Goal: Task Accomplishment & Management: Manage account settings

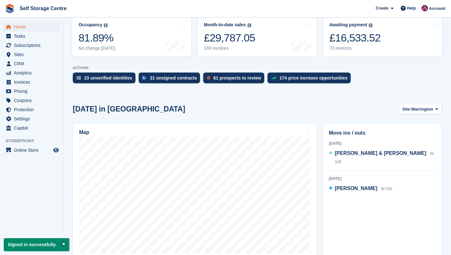
scroll to position [148, 0]
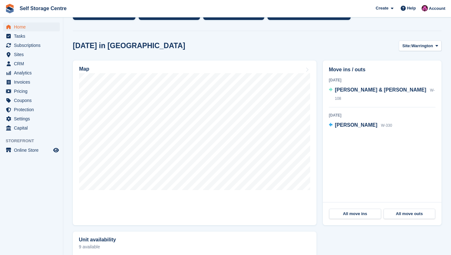
click at [350, 92] on span "[PERSON_NAME] & [PERSON_NAME]" at bounding box center [381, 89] width 92 height 5
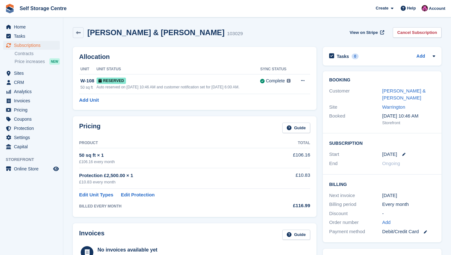
click at [403, 92] on link "[PERSON_NAME] & [PERSON_NAME]" at bounding box center [405, 94] width 44 height 13
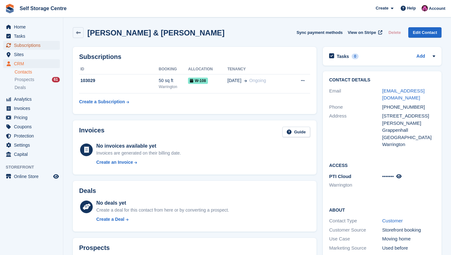
click at [28, 47] on span "Subscriptions" at bounding box center [33, 45] width 38 height 9
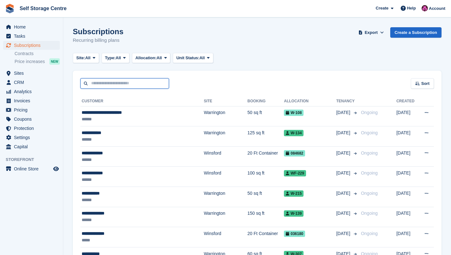
click at [118, 86] on input "text" at bounding box center [124, 83] width 89 height 10
click at [62, 76] on li "Sites Sites" at bounding box center [31, 73] width 63 height 9
click at [18, 73] on span "Sites" at bounding box center [33, 73] width 38 height 9
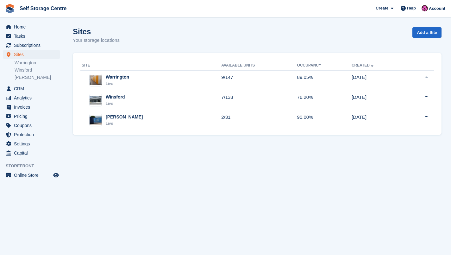
click at [117, 79] on div "Warrington" at bounding box center [117, 77] width 23 height 7
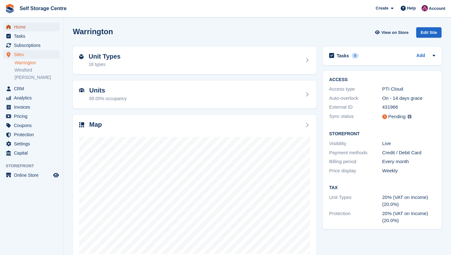
click at [33, 28] on span "Home" at bounding box center [33, 26] width 38 height 9
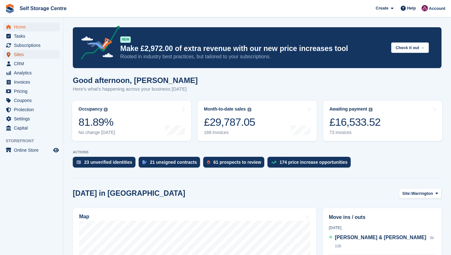
click at [21, 53] on span "Sites" at bounding box center [33, 54] width 38 height 9
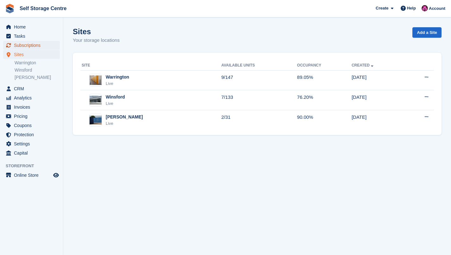
click at [37, 44] on span "Subscriptions" at bounding box center [33, 45] width 38 height 9
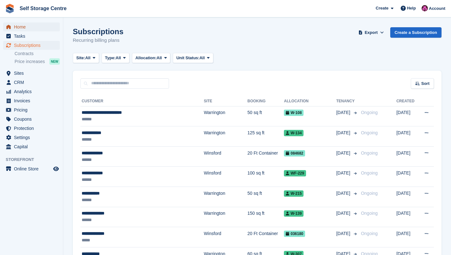
click at [22, 31] on span "Home" at bounding box center [33, 26] width 38 height 9
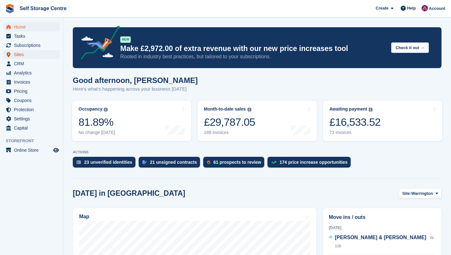
click at [24, 55] on span "Sites" at bounding box center [33, 54] width 38 height 9
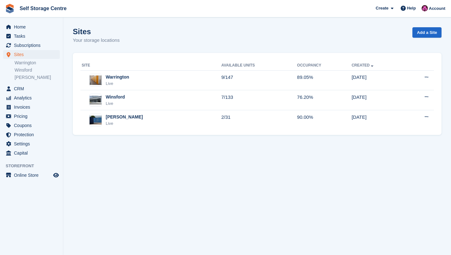
click at [24, 64] on link "Warrington" at bounding box center [37, 63] width 45 height 6
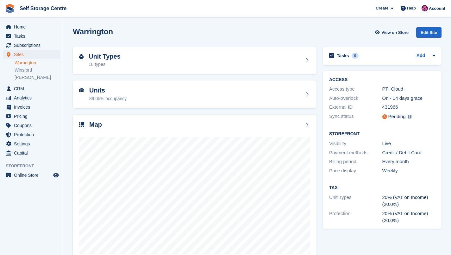
click at [22, 69] on link "Winsford" at bounding box center [37, 70] width 45 height 6
click at [21, 30] on span "Home" at bounding box center [33, 26] width 38 height 9
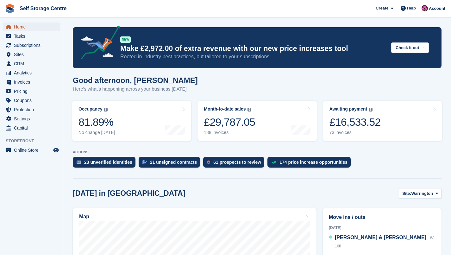
click at [20, 28] on span "Home" at bounding box center [33, 26] width 38 height 9
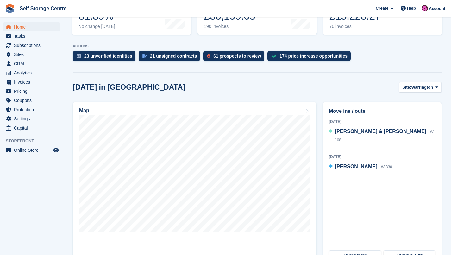
scroll to position [127, 0]
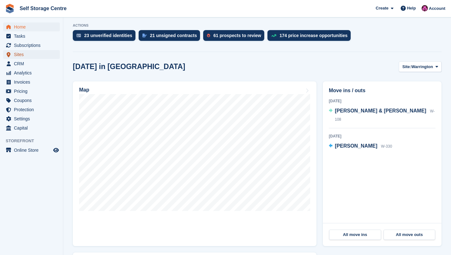
click at [31, 57] on span "Sites" at bounding box center [33, 54] width 38 height 9
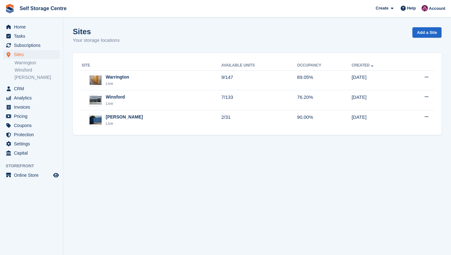
click at [28, 77] on link "[PERSON_NAME]" at bounding box center [37, 77] width 45 height 6
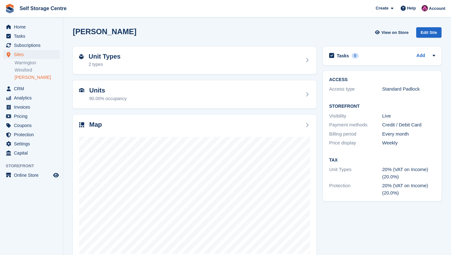
click at [31, 69] on link "Winsford" at bounding box center [37, 70] width 45 height 6
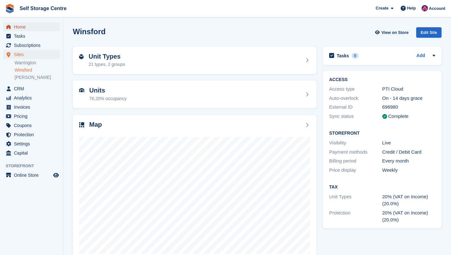
click at [21, 27] on span "Home" at bounding box center [33, 26] width 38 height 9
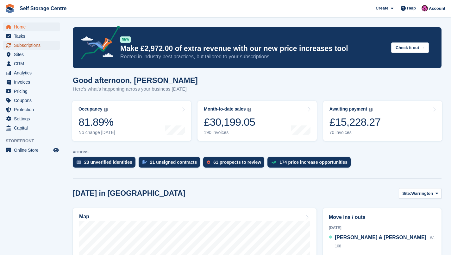
click at [34, 44] on span "Subscriptions" at bounding box center [33, 45] width 38 height 9
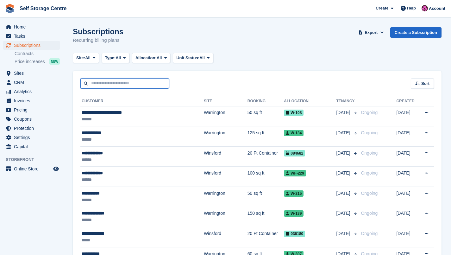
click at [142, 84] on input "text" at bounding box center [124, 83] width 89 height 10
type input "*****"
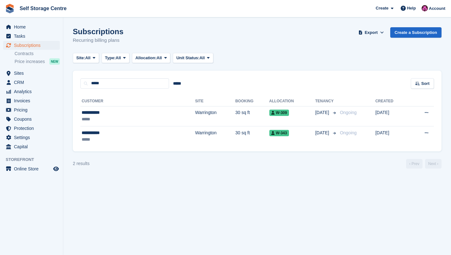
click at [195, 132] on td "Warrington" at bounding box center [215, 136] width 40 height 20
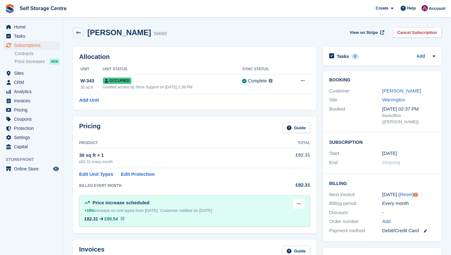
click at [93, 100] on link "Add Unit" at bounding box center [89, 100] width 20 height 7
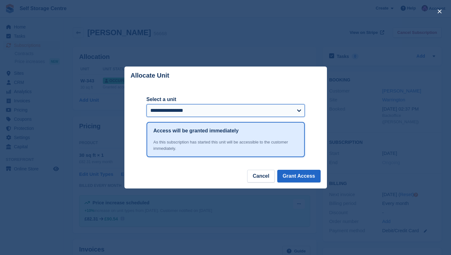
click at [301, 112] on select "**********" at bounding box center [226, 110] width 158 height 13
select select "*****"
click at [147, 104] on select "**********" at bounding box center [226, 110] width 158 height 13
click at [298, 174] on button "Grant Access" at bounding box center [298, 176] width 43 height 13
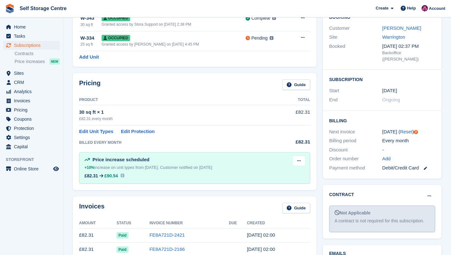
scroll to position [63, 0]
click at [97, 131] on link "Edit Unit Types" at bounding box center [96, 130] width 34 height 7
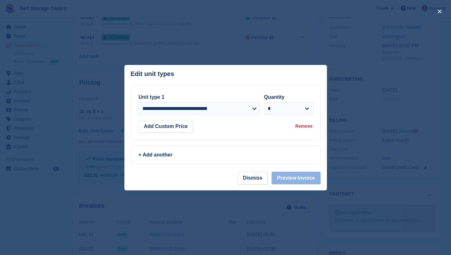
click at [158, 153] on div "+ Add another" at bounding box center [226, 155] width 174 height 8
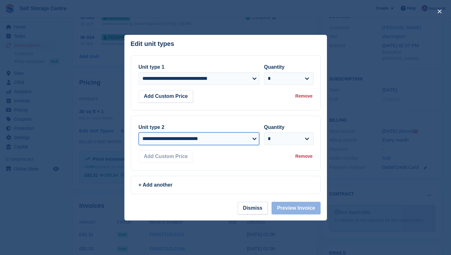
click at [255, 138] on select "**********" at bounding box center [199, 138] width 121 height 13
click at [254, 140] on select "**********" at bounding box center [199, 138] width 121 height 13
select select "*****"
click at [139, 132] on select "**********" at bounding box center [199, 138] width 121 height 13
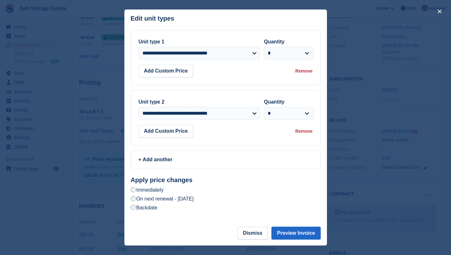
click at [290, 236] on button "Preview Invoice" at bounding box center [296, 233] width 49 height 13
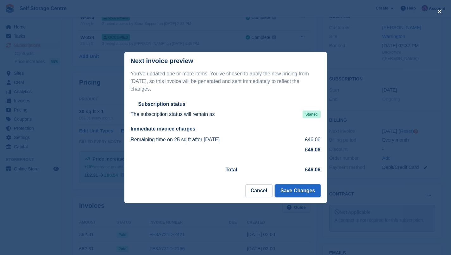
click at [299, 189] on button "Save Changes" at bounding box center [297, 190] width 45 height 13
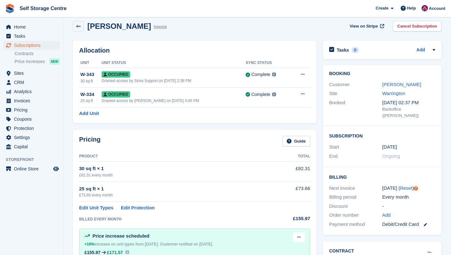
scroll to position [0, 0]
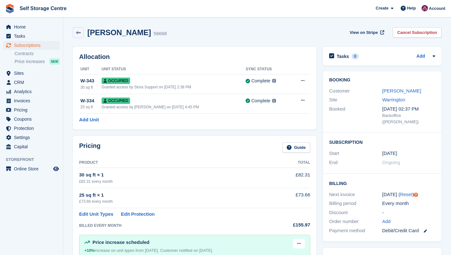
click at [77, 32] on icon at bounding box center [78, 32] width 5 height 5
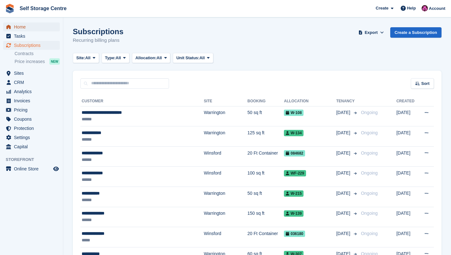
click at [31, 25] on span "Home" at bounding box center [33, 26] width 38 height 9
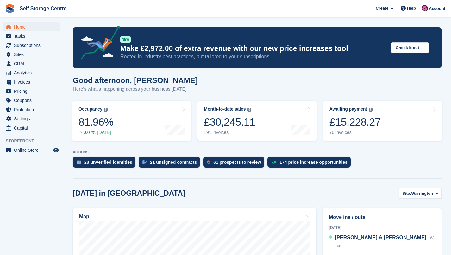
scroll to position [63, 0]
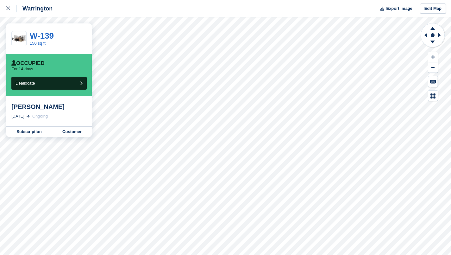
click at [37, 130] on link "Subscription" at bounding box center [29, 132] width 46 height 10
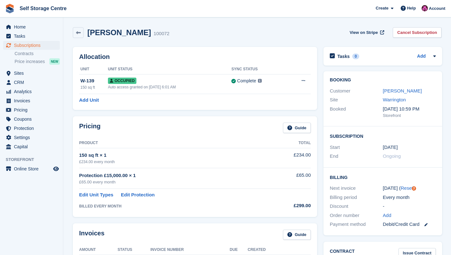
click at [398, 89] on link "[PERSON_NAME]" at bounding box center [402, 90] width 39 height 5
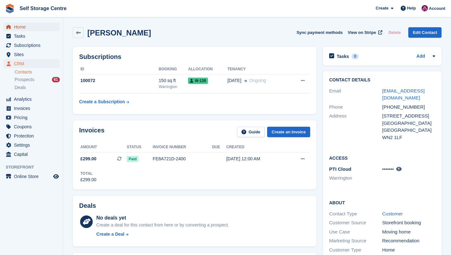
click at [20, 30] on span "Home" at bounding box center [33, 26] width 38 height 9
